Goal: Task Accomplishment & Management: Complete application form

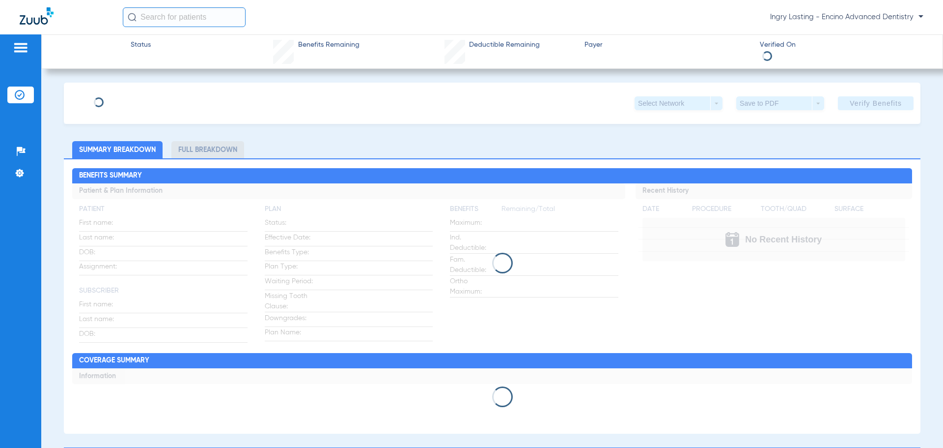
type input "[PERSON_NAME]"
type input "[DATE]"
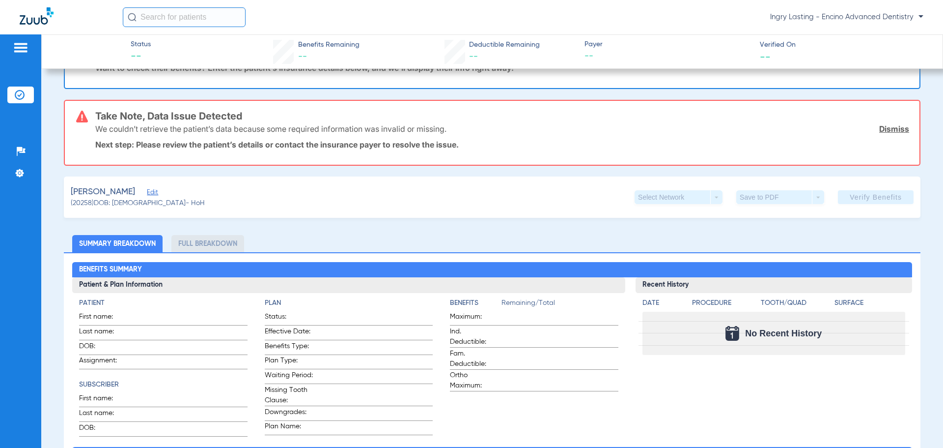
scroll to position [49, 0]
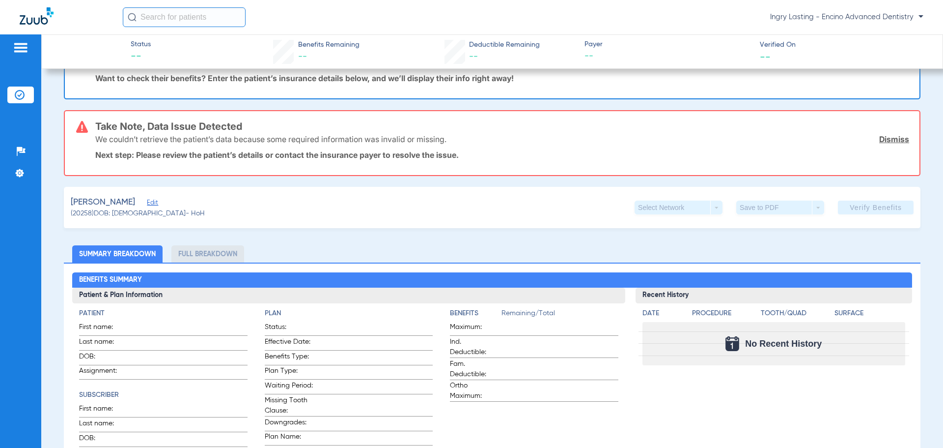
click at [155, 202] on span "Edit" at bounding box center [151, 203] width 9 height 9
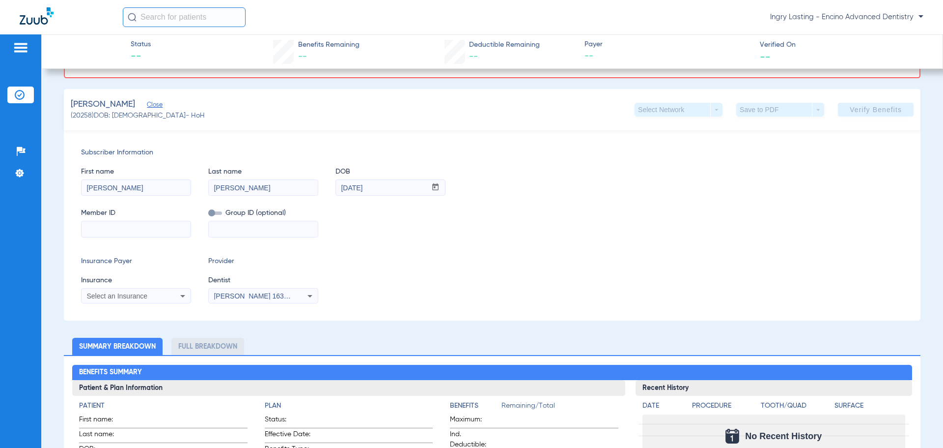
scroll to position [147, 0]
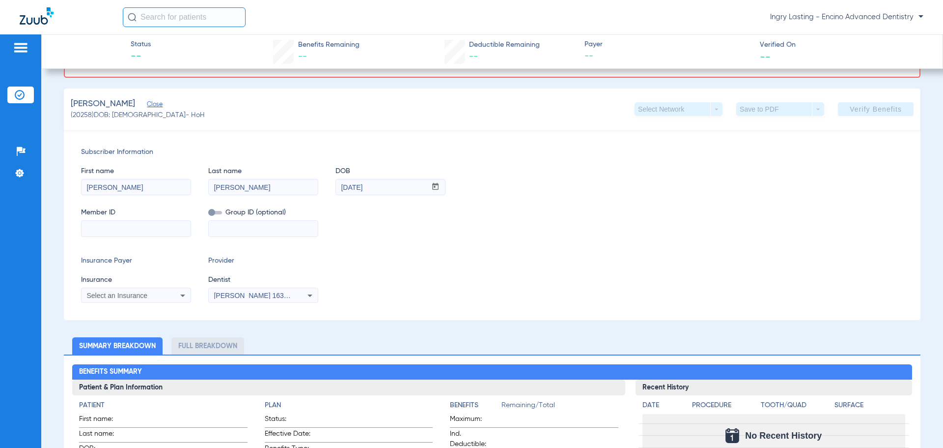
click at [134, 231] on input at bounding box center [136, 229] width 109 height 16
click at [122, 227] on input at bounding box center [136, 229] width 109 height 16
paste input "1006882926"
type input "1006882926"
drag, startPoint x: 230, startPoint y: 233, endPoint x: 231, endPoint y: 226, distance: 6.9
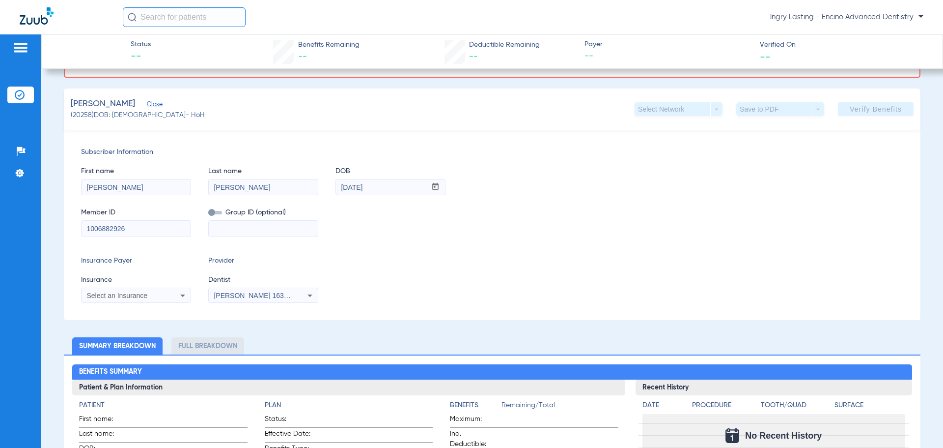
click at [231, 233] on input at bounding box center [263, 229] width 109 height 16
click at [255, 225] on input at bounding box center [263, 229] width 109 height 16
paste input "12316-05609"
type input "12316-05609"
click at [184, 295] on icon at bounding box center [182, 295] width 5 height 2
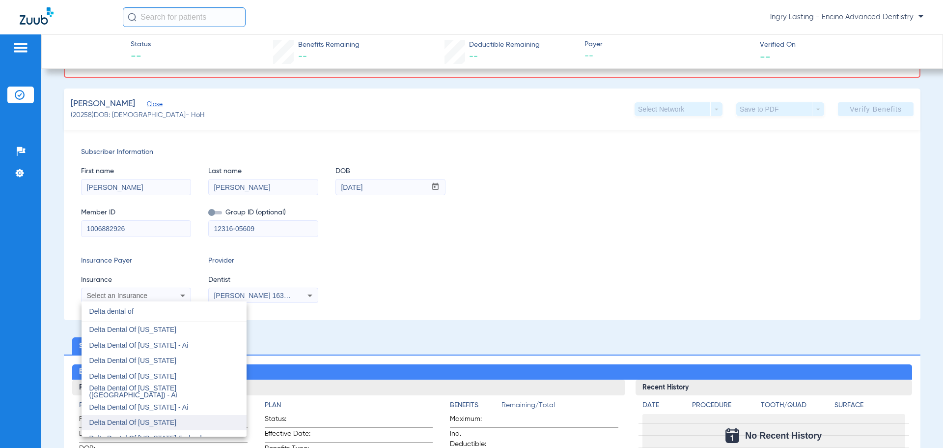
type input "Delta dental of"
click at [159, 419] on span "Delta Dental Of [US_STATE]" at bounding box center [132, 422] width 87 height 8
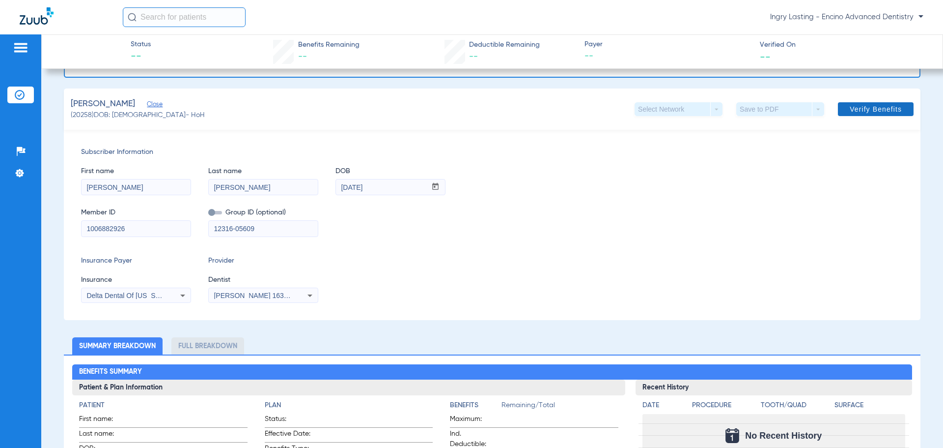
click at [877, 107] on span "Verify Benefits" at bounding box center [876, 109] width 52 height 8
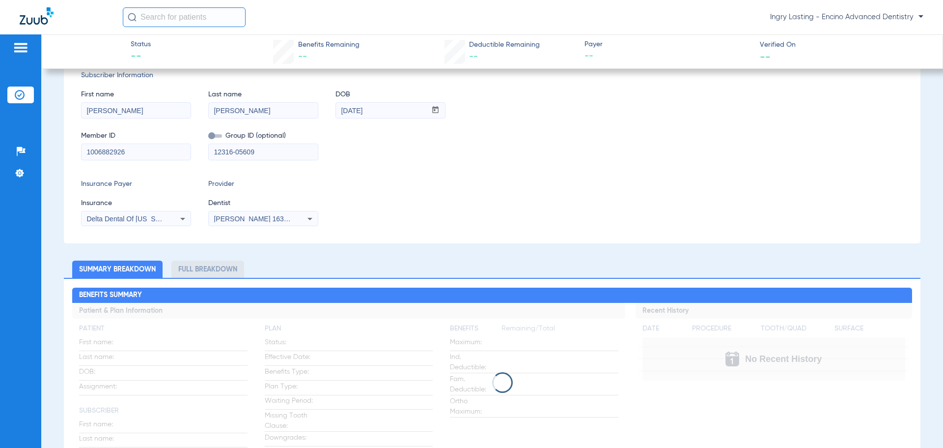
scroll to position [0, 0]
